Goal: Transaction & Acquisition: Subscribe to service/newsletter

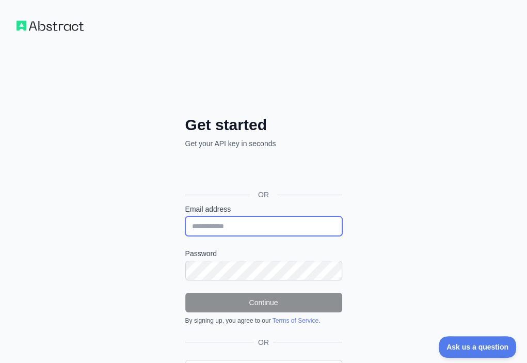
click at [185, 216] on input "Email address" at bounding box center [263, 226] width 157 height 20
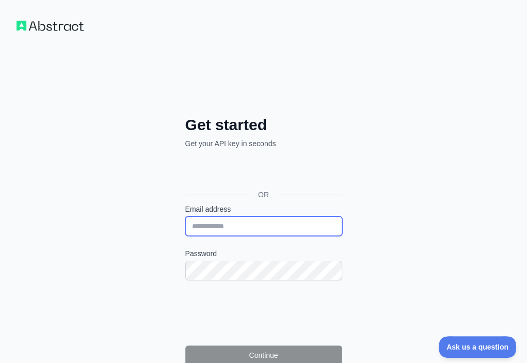
paste input "**********"
type input "**********"
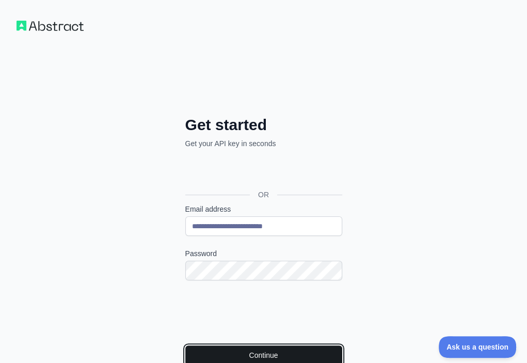
click at [185, 345] on button "Continue" at bounding box center [263, 355] width 157 height 20
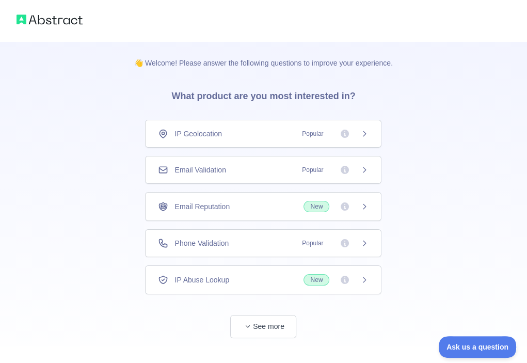
click at [273, 177] on div "Email Validation Popular" at bounding box center [263, 170] width 237 height 28
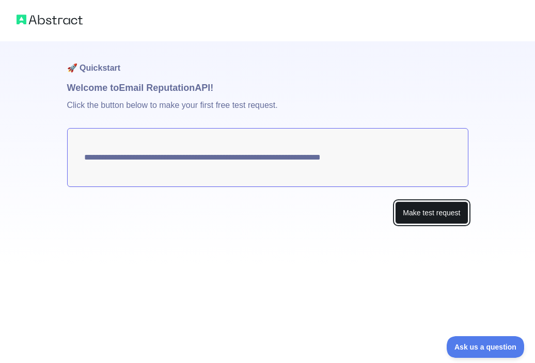
click at [423, 212] on button "Make test request" at bounding box center [431, 212] width 73 height 23
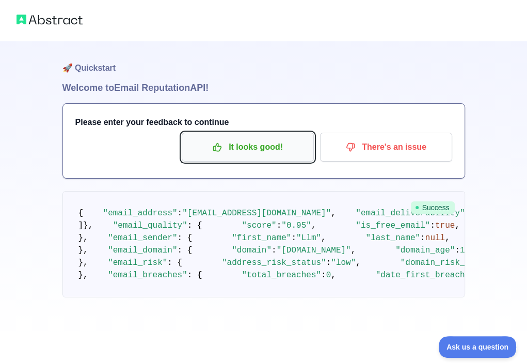
click at [263, 138] on p "It looks good!" at bounding box center [248, 147] width 117 height 18
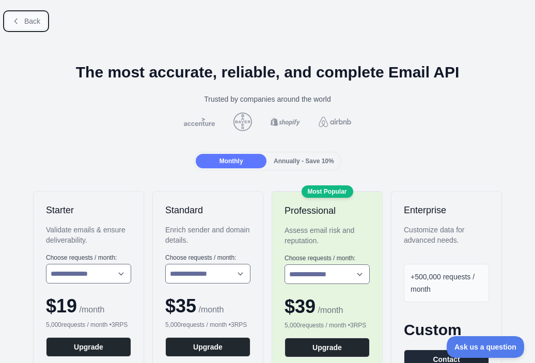
click at [30, 17] on span "Back" at bounding box center [32, 21] width 16 height 8
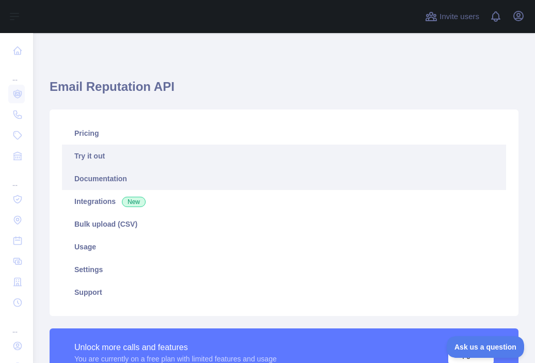
scroll to position [155, 0]
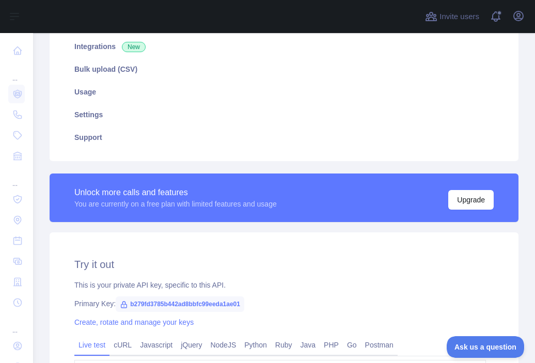
click at [210, 305] on span "b279fd3785b442ad8bbfc99eeda1ae01" at bounding box center [180, 303] width 129 height 15
copy span "b279fd3785b442ad8bbfc99eeda1ae01"
